Goal: Navigation & Orientation: Find specific page/section

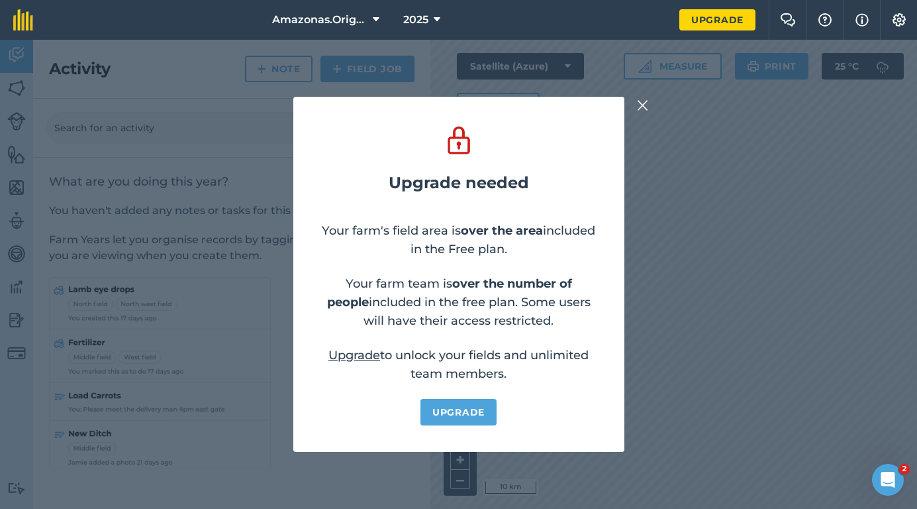
click at [646, 109] on img at bounding box center [643, 105] width 12 height 16
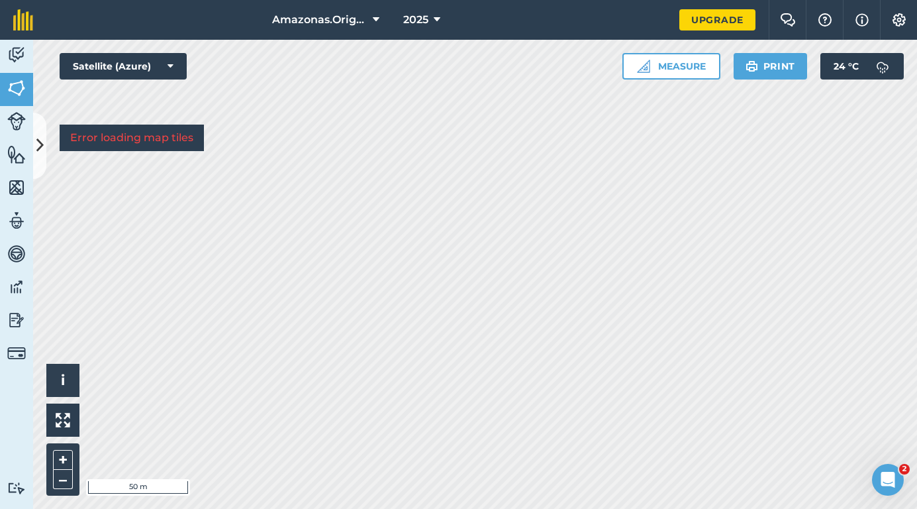
click at [698, 68] on button "Measure" at bounding box center [672, 66] width 98 height 26
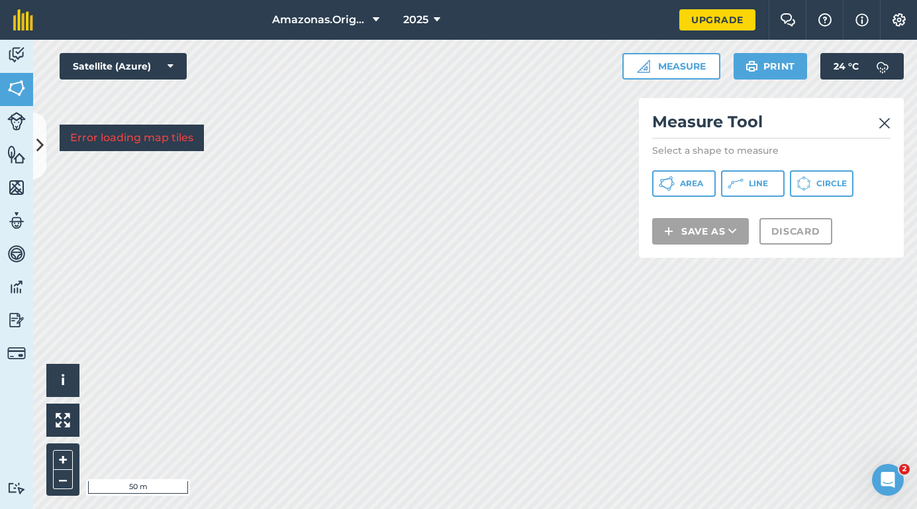
click at [689, 182] on span "Area" at bounding box center [691, 183] width 23 height 11
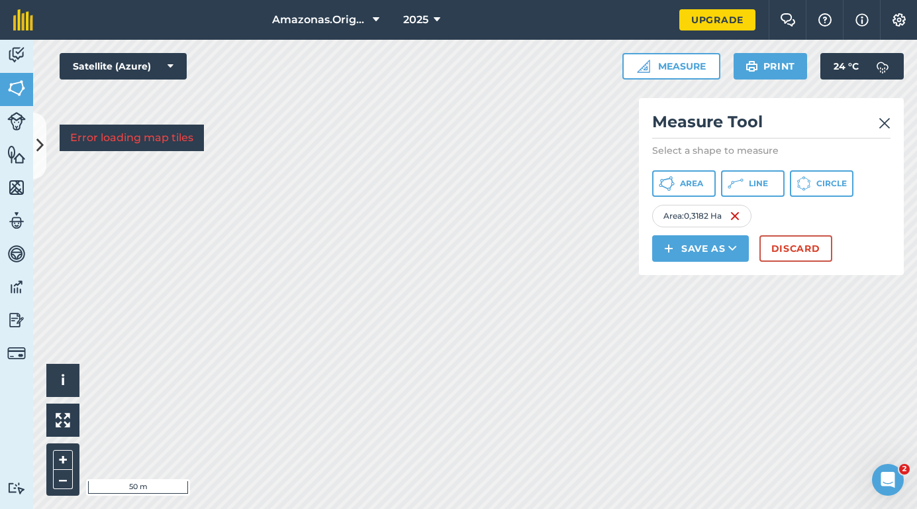
click at [885, 123] on img at bounding box center [885, 123] width 12 height 16
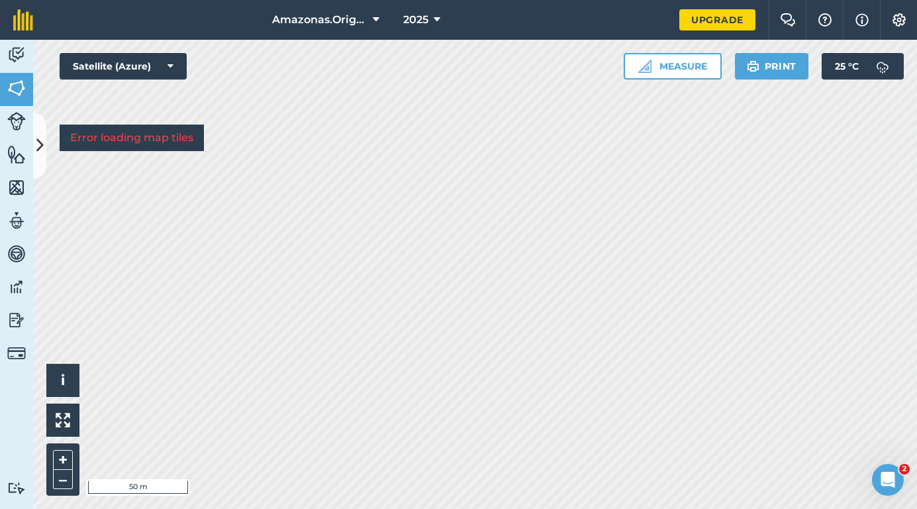
click at [17, 101] on link "Fields" at bounding box center [16, 89] width 33 height 33
click at [43, 138] on icon at bounding box center [39, 145] width 7 height 23
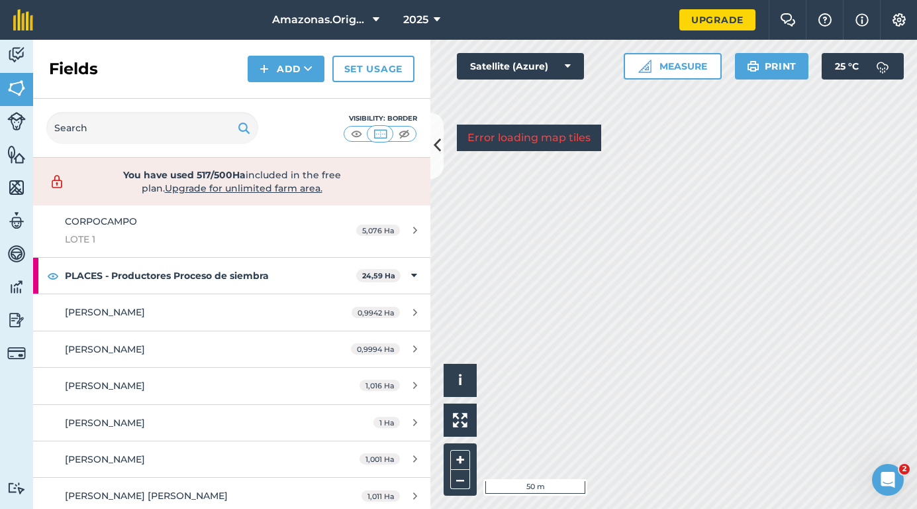
scroll to position [1153, 0]
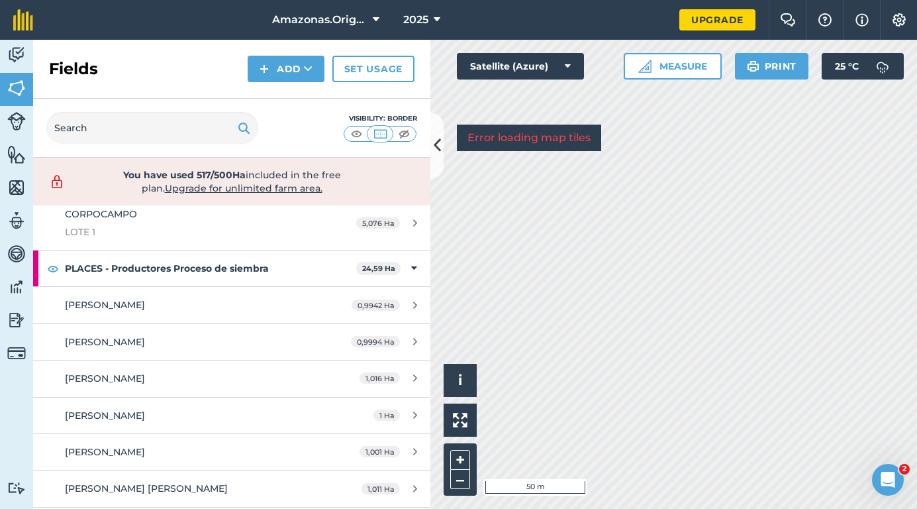
click at [17, 196] on img at bounding box center [16, 187] width 19 height 20
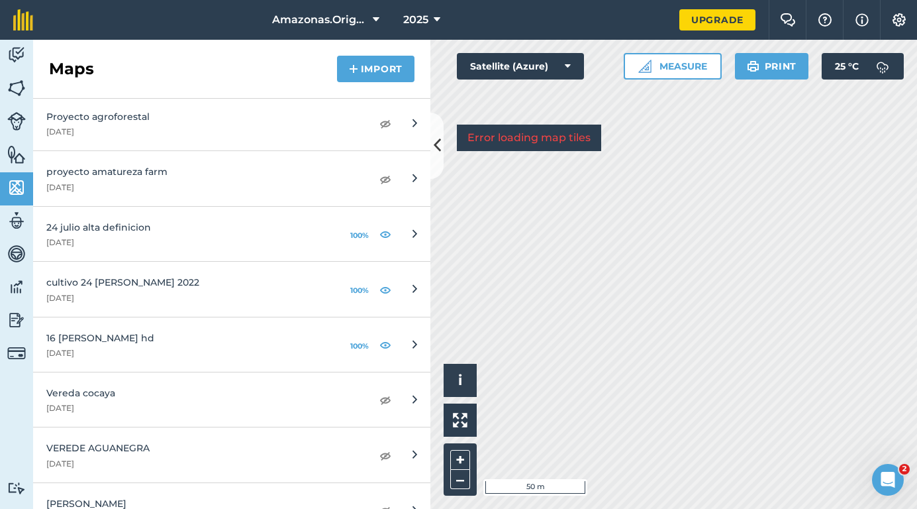
scroll to position [1124, 0]
click at [228, 227] on div "24 julio alta definicion" at bounding box center [186, 226] width 280 height 15
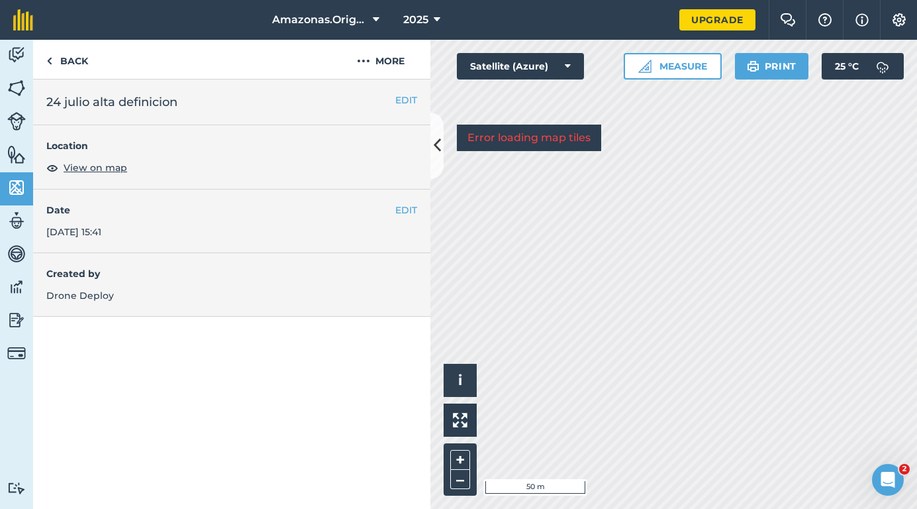
click at [103, 167] on span "View on map" at bounding box center [96, 167] width 64 height 15
click at [56, 66] on link "Back" at bounding box center [67, 59] width 68 height 39
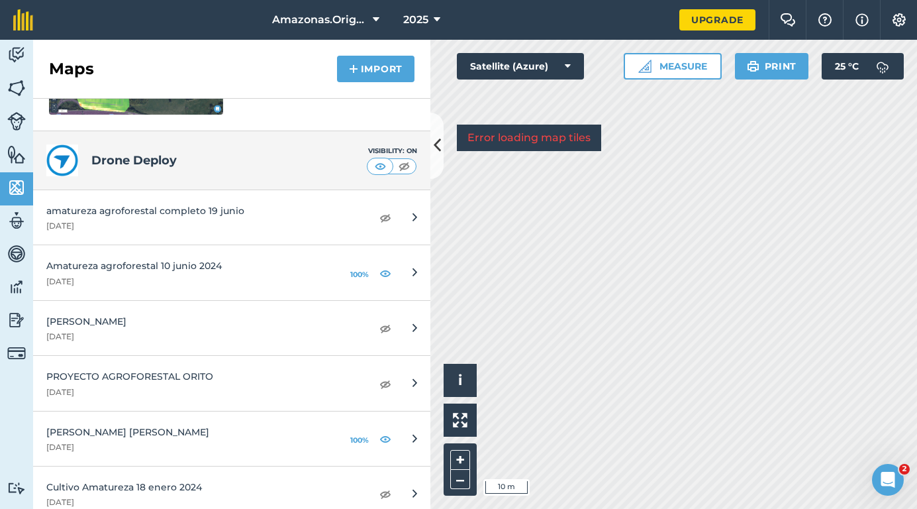
scroll to position [320, 0]
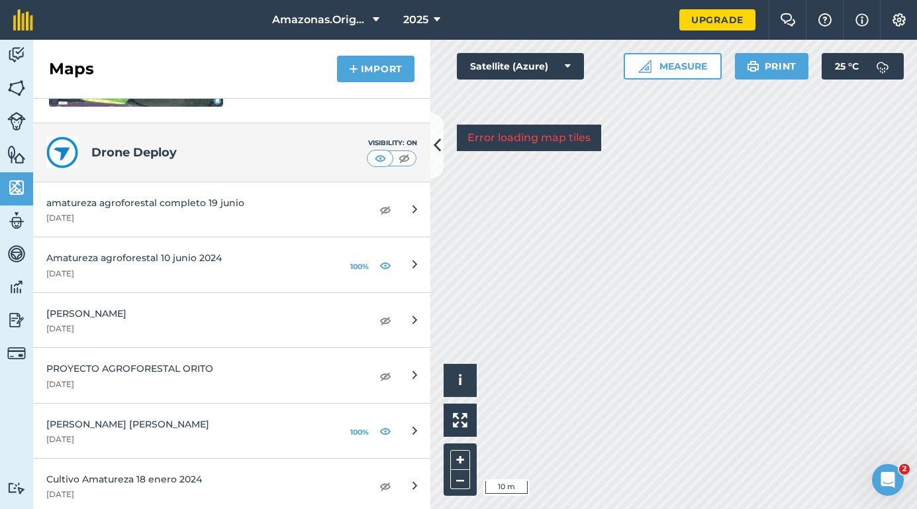
click at [388, 210] on img at bounding box center [385, 209] width 12 height 16
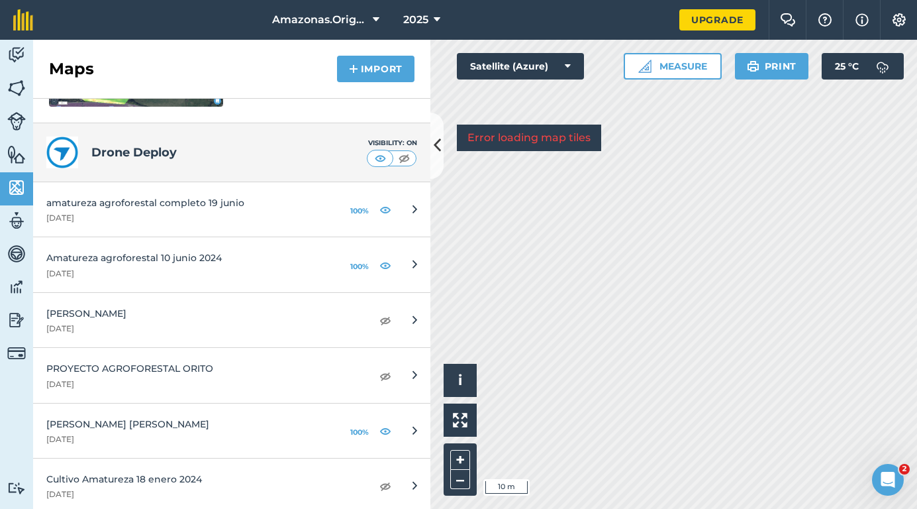
click at [385, 207] on img at bounding box center [385, 209] width 12 height 16
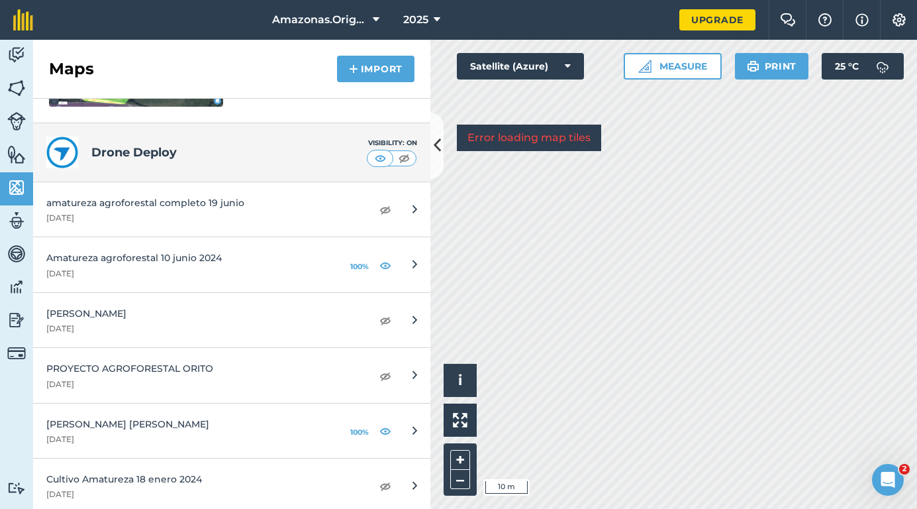
click at [385, 207] on img at bounding box center [385, 209] width 12 height 16
click at [13, 89] on img at bounding box center [16, 88] width 19 height 20
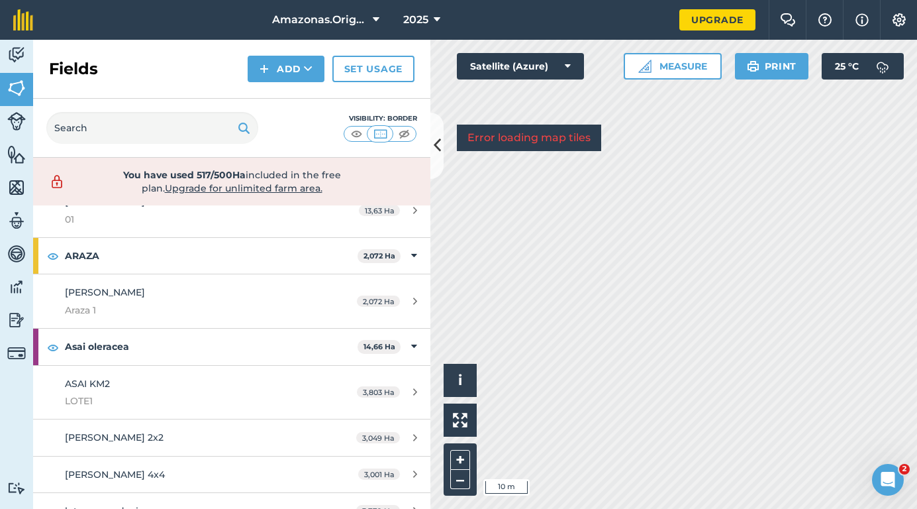
scroll to position [182, 0]
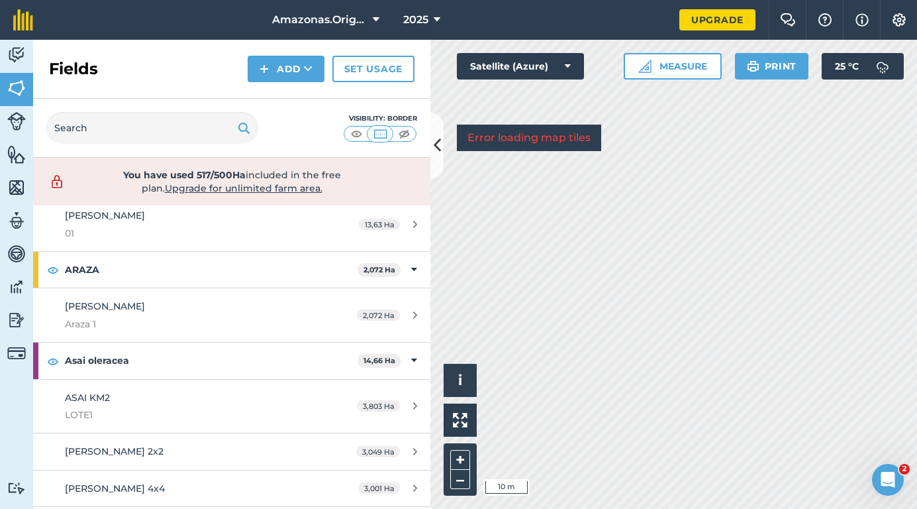
click at [125, 305] on span "[PERSON_NAME]" at bounding box center [105, 306] width 80 height 12
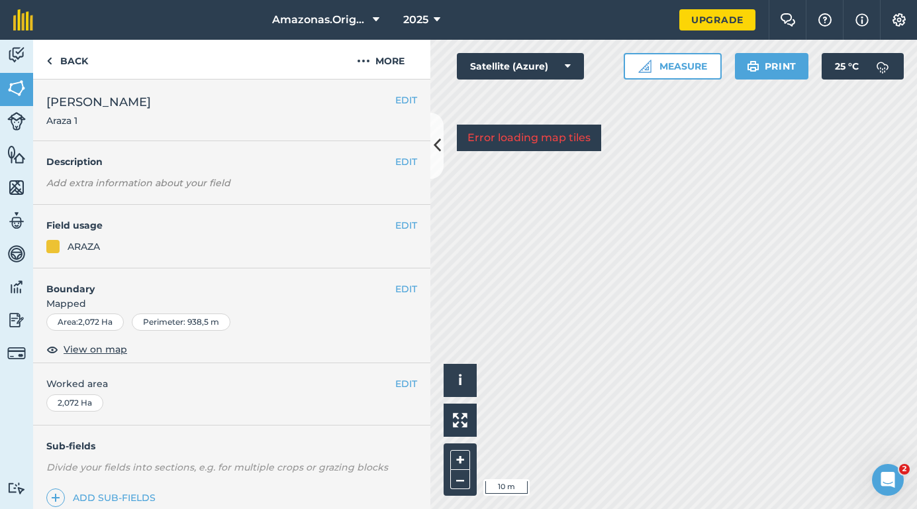
click at [97, 352] on span "View on map" at bounding box center [96, 349] width 64 height 15
click at [54, 60] on link "Back" at bounding box center [67, 59] width 68 height 39
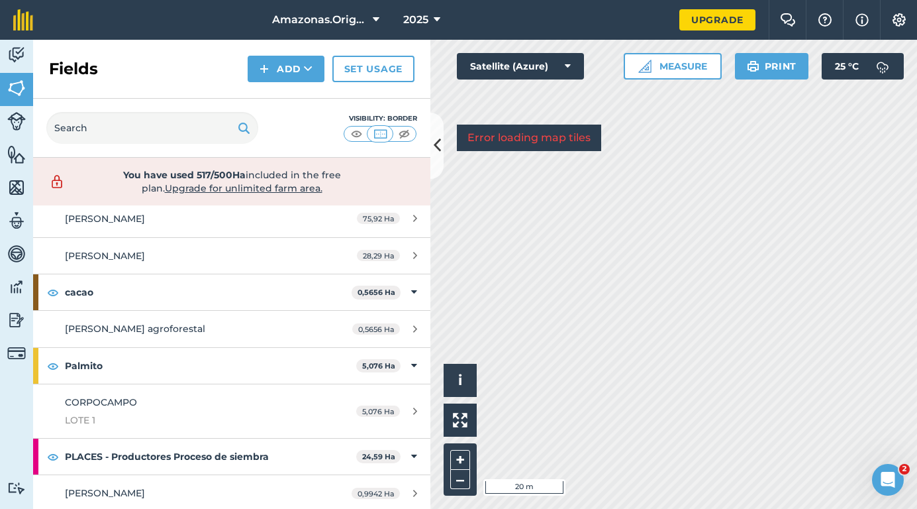
scroll to position [987, 0]
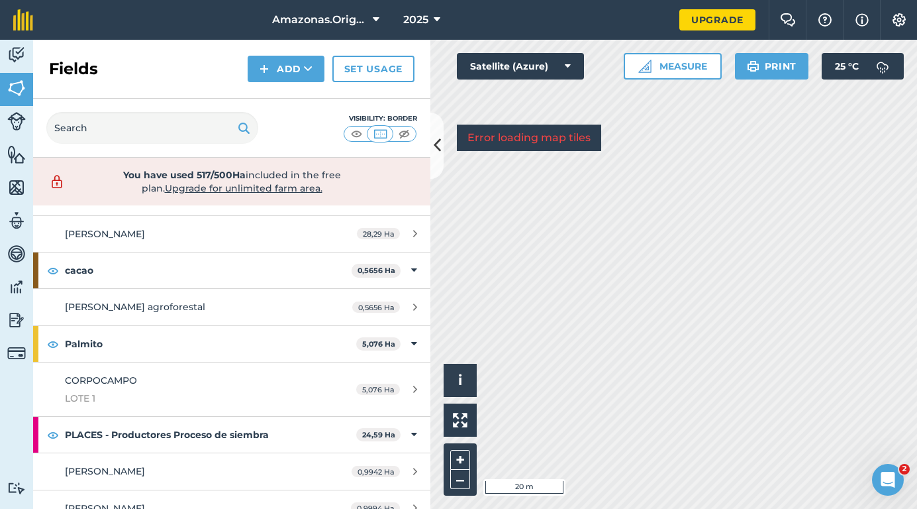
click at [111, 309] on link "[PERSON_NAME] agroforestal 0,5656 Ha" at bounding box center [231, 307] width 397 height 36
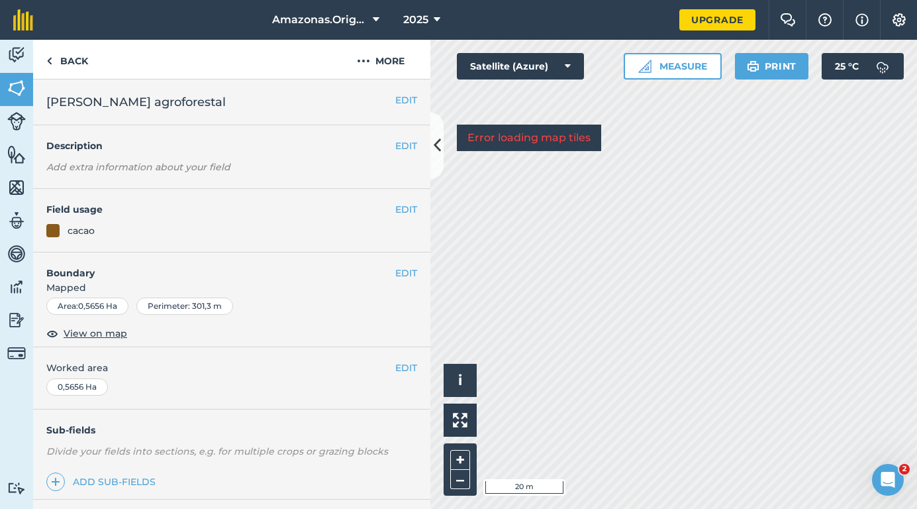
click at [95, 336] on span "View on map" at bounding box center [96, 333] width 64 height 15
click at [438, 143] on icon at bounding box center [437, 145] width 7 height 23
